Goal: Check status: Check status

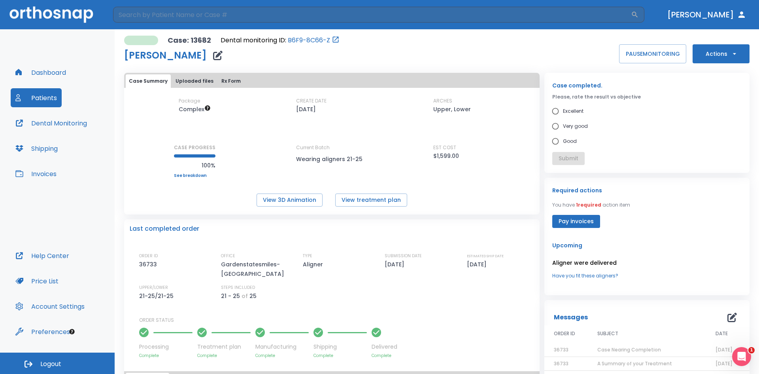
scroll to position [79, 0]
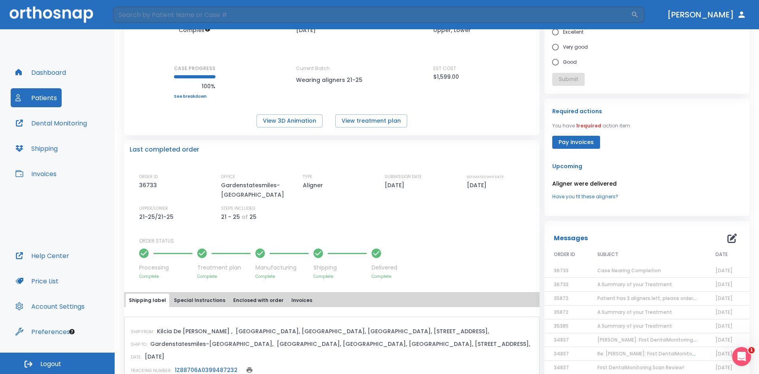
click at [36, 96] on button "Patients" at bounding box center [36, 97] width 51 height 19
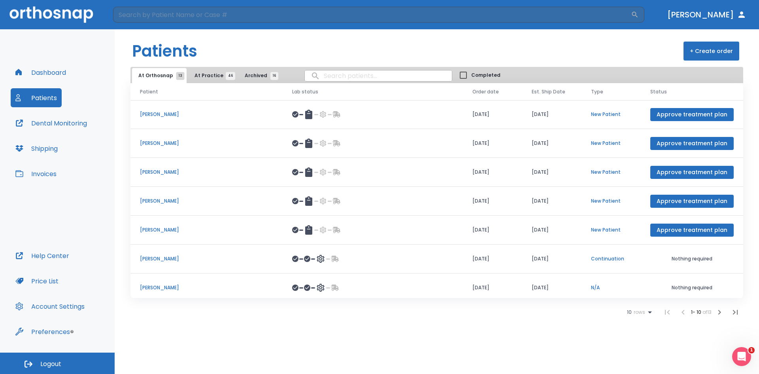
click at [649, 310] on icon at bounding box center [649, 311] width 9 height 9
click at [638, 357] on p "100" at bounding box center [636, 354] width 8 height 7
click at [209, 77] on span "At Practice 46" at bounding box center [212, 75] width 36 height 7
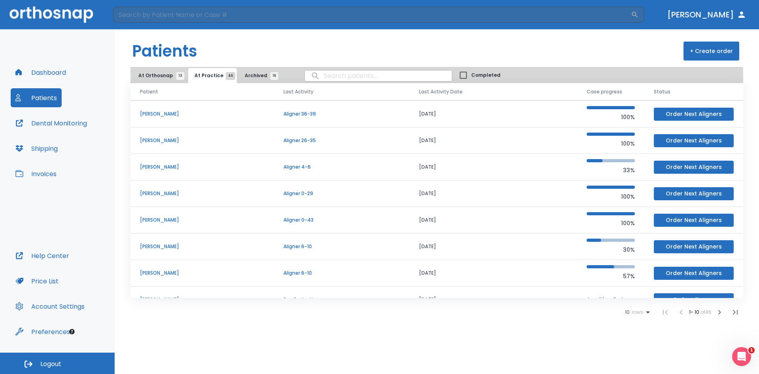
scroll to position [68, 0]
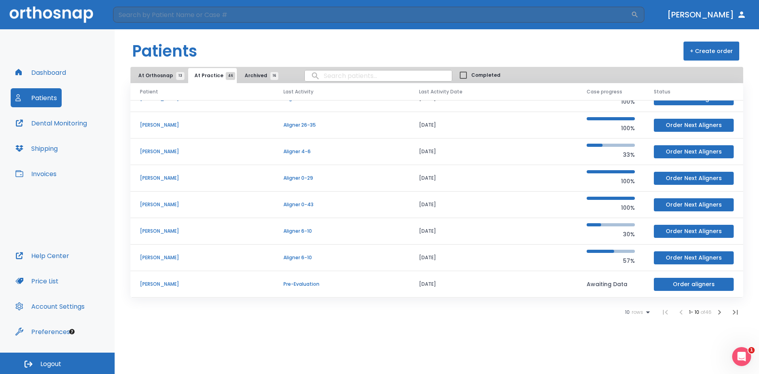
click at [643, 308] on icon at bounding box center [647, 311] width 9 height 9
click at [635, 354] on p "100" at bounding box center [634, 354] width 8 height 7
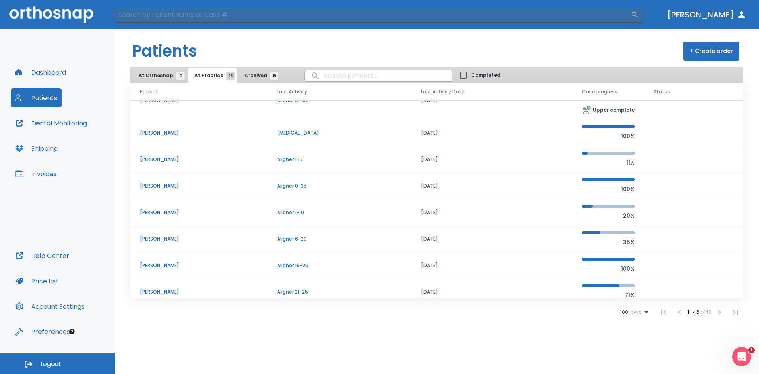
scroll to position [700, 0]
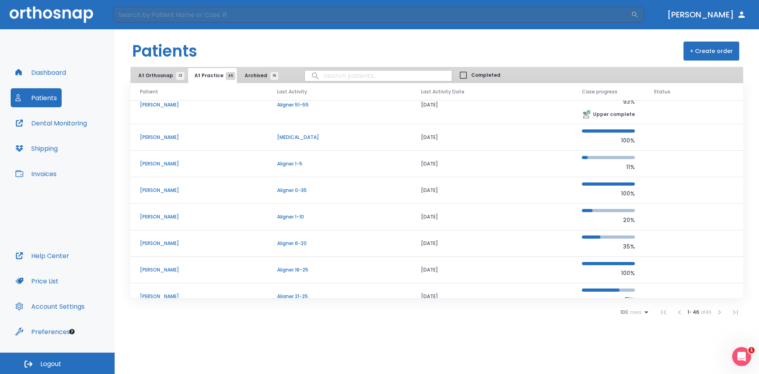
click at [174, 217] on p "[PERSON_NAME]" at bounding box center [199, 216] width 118 height 7
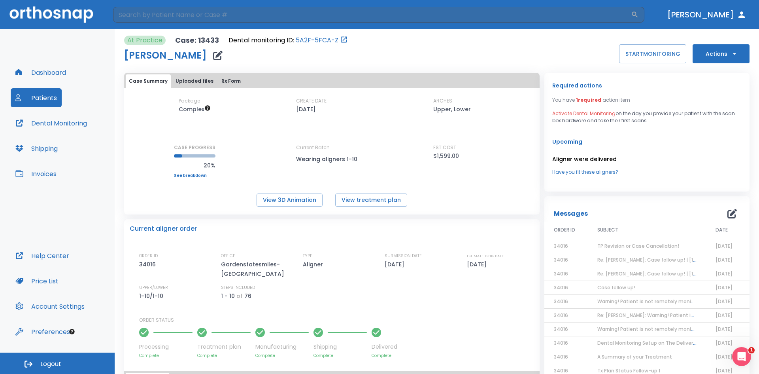
scroll to position [40, 0]
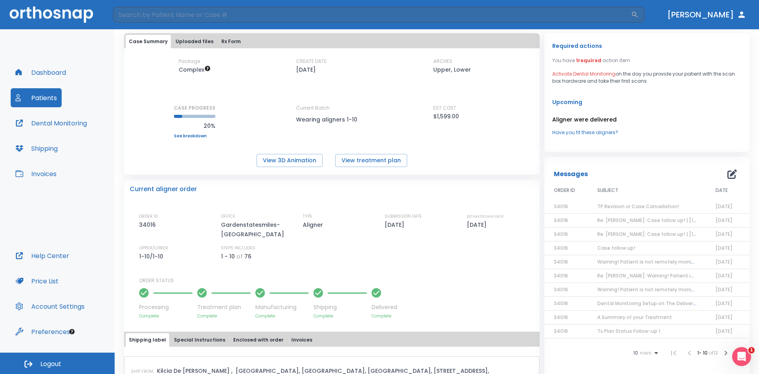
click at [615, 207] on span "TP Revision or Case Cancellation!" at bounding box center [638, 206] width 82 height 7
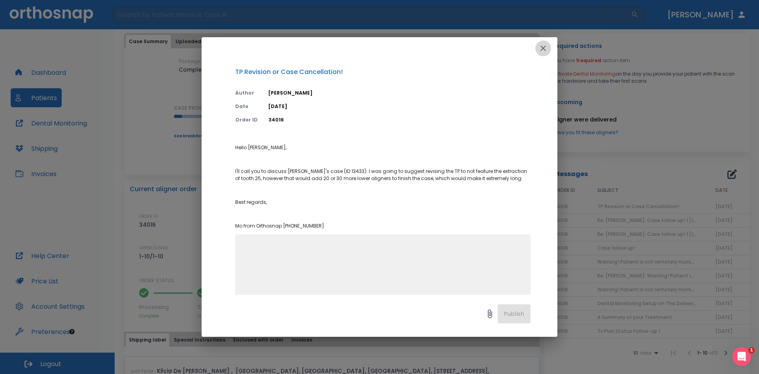
click at [547, 48] on icon "button" at bounding box center [542, 47] width 9 height 9
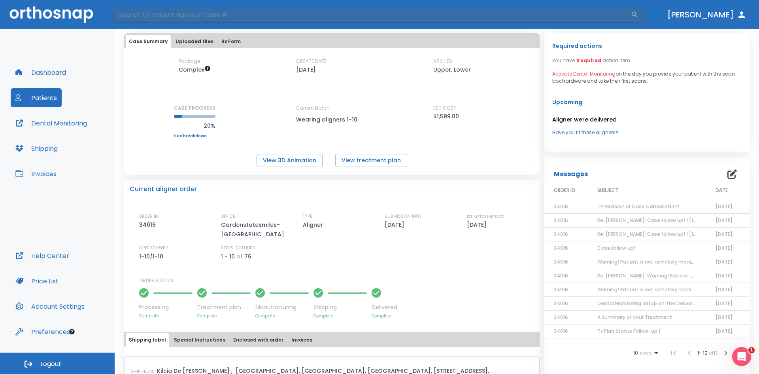
click at [641, 223] on span "Re: [PERSON_NAME]: Case follow up! | [13433:34016]" at bounding box center [659, 220] width 125 height 7
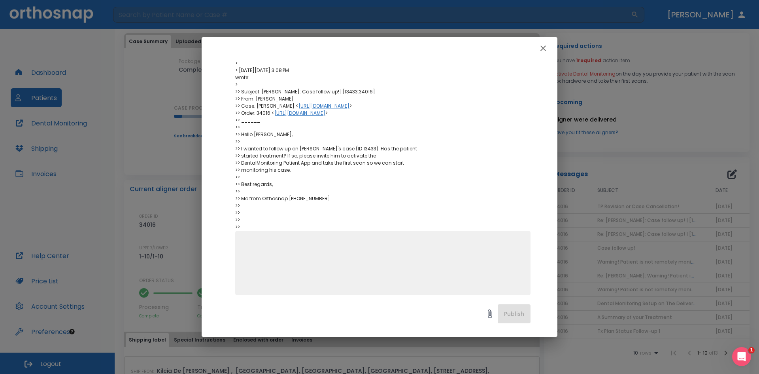
scroll to position [166, 0]
click at [545, 46] on icon "button" at bounding box center [543, 48] width 6 height 6
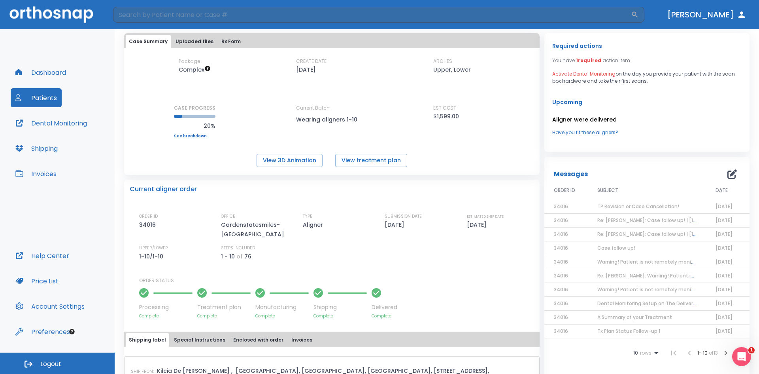
click at [621, 249] on span "Case follow up!" at bounding box center [616, 247] width 38 height 7
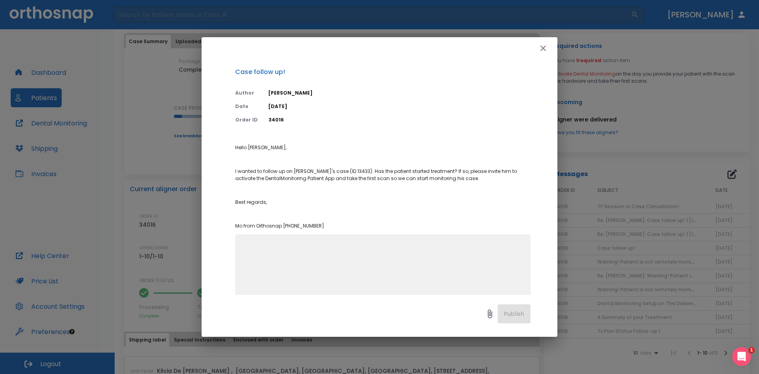
click at [542, 49] on icon "button" at bounding box center [543, 48] width 6 height 6
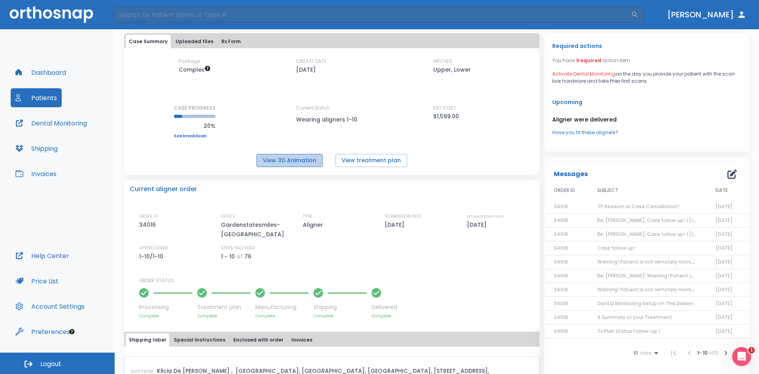
click at [292, 157] on button "View 3D Animation" at bounding box center [290, 160] width 66 height 13
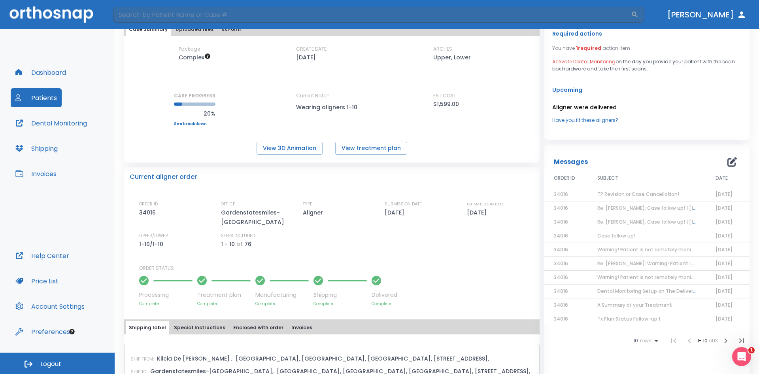
scroll to position [40, 0]
